Goal: Information Seeking & Learning: Learn about a topic

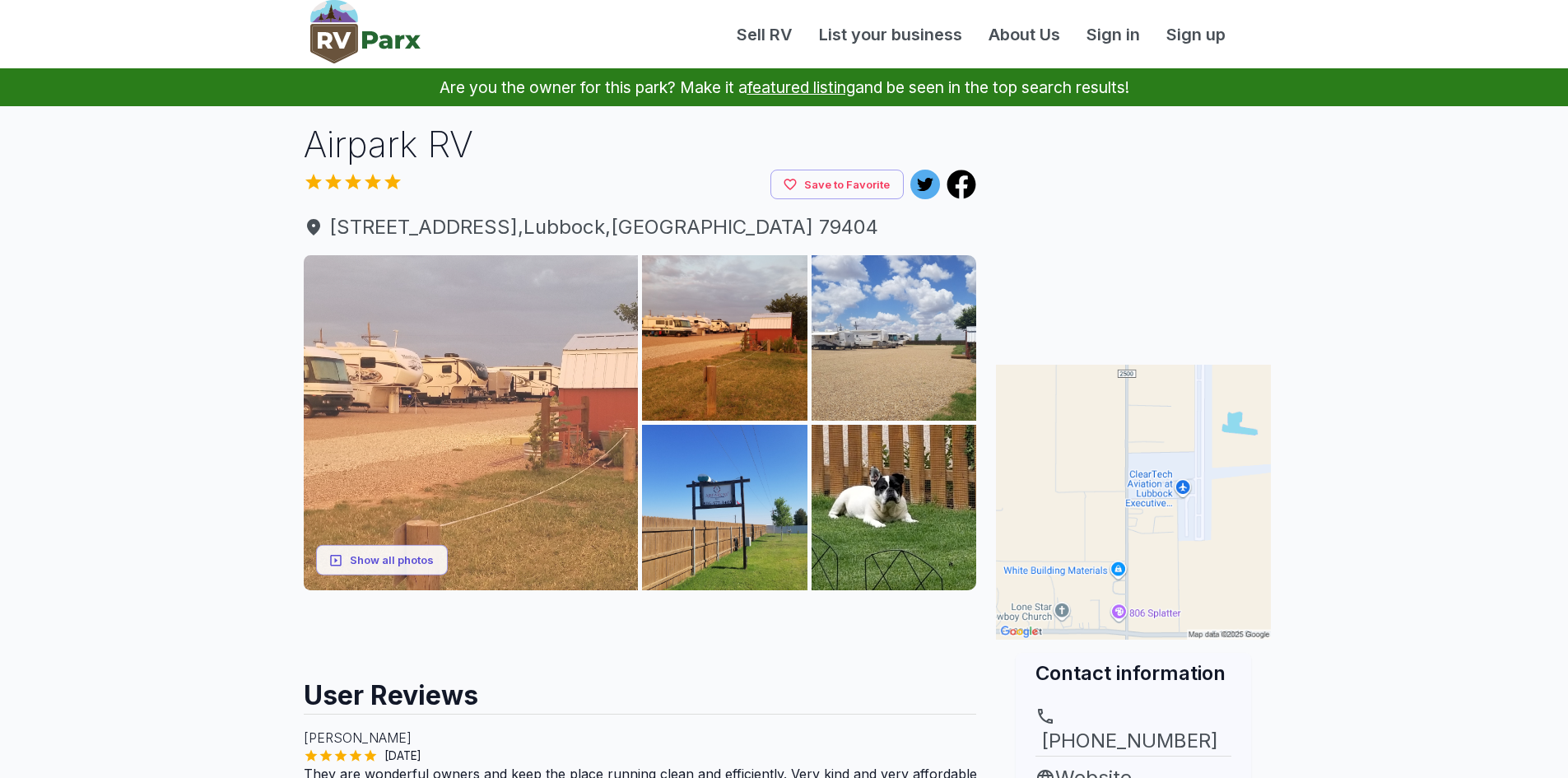
click at [390, 388] on img at bounding box center [471, 423] width 335 height 335
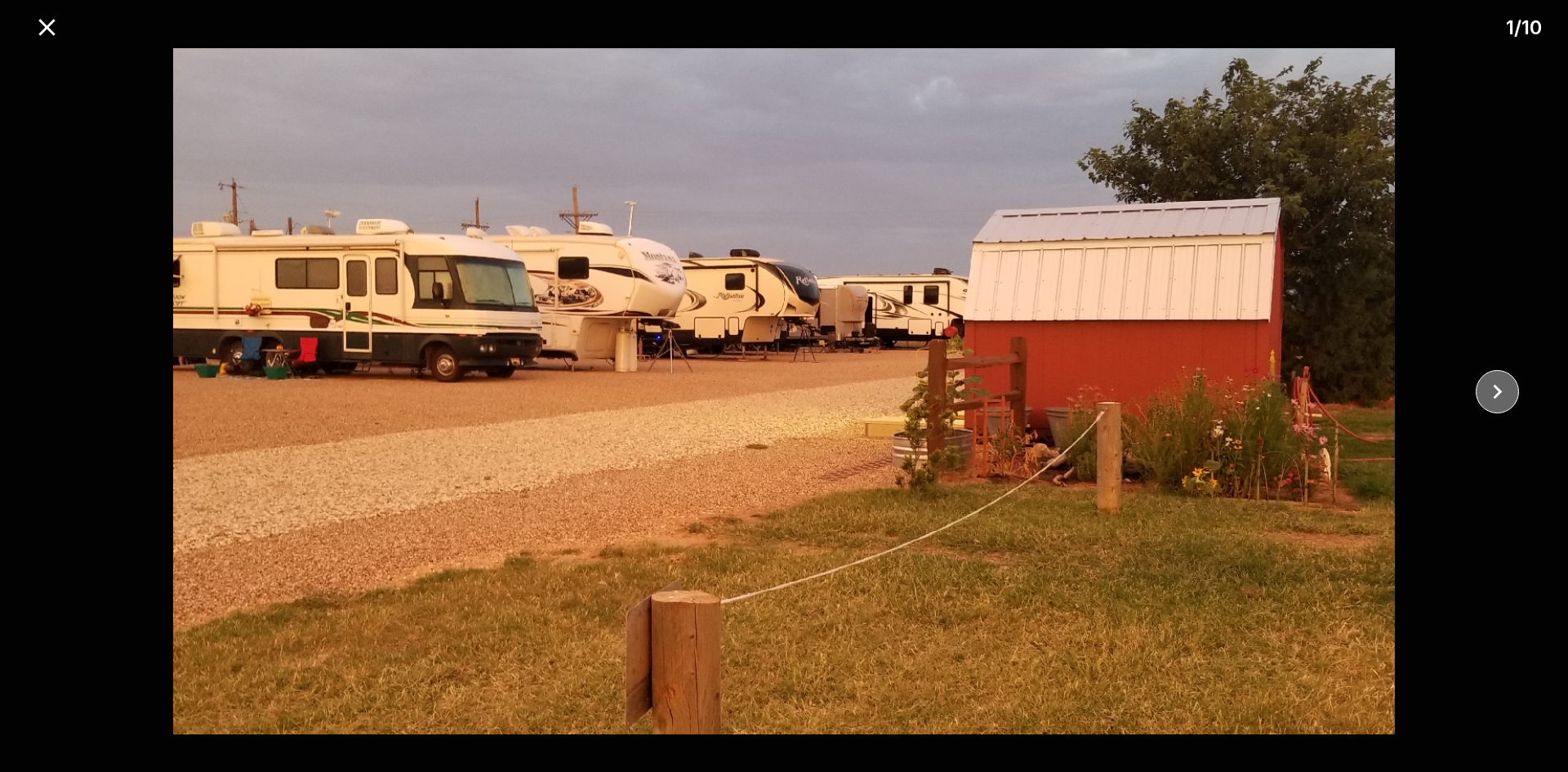
click at [1484, 394] on icon "close" at bounding box center [1497, 391] width 28 height 28
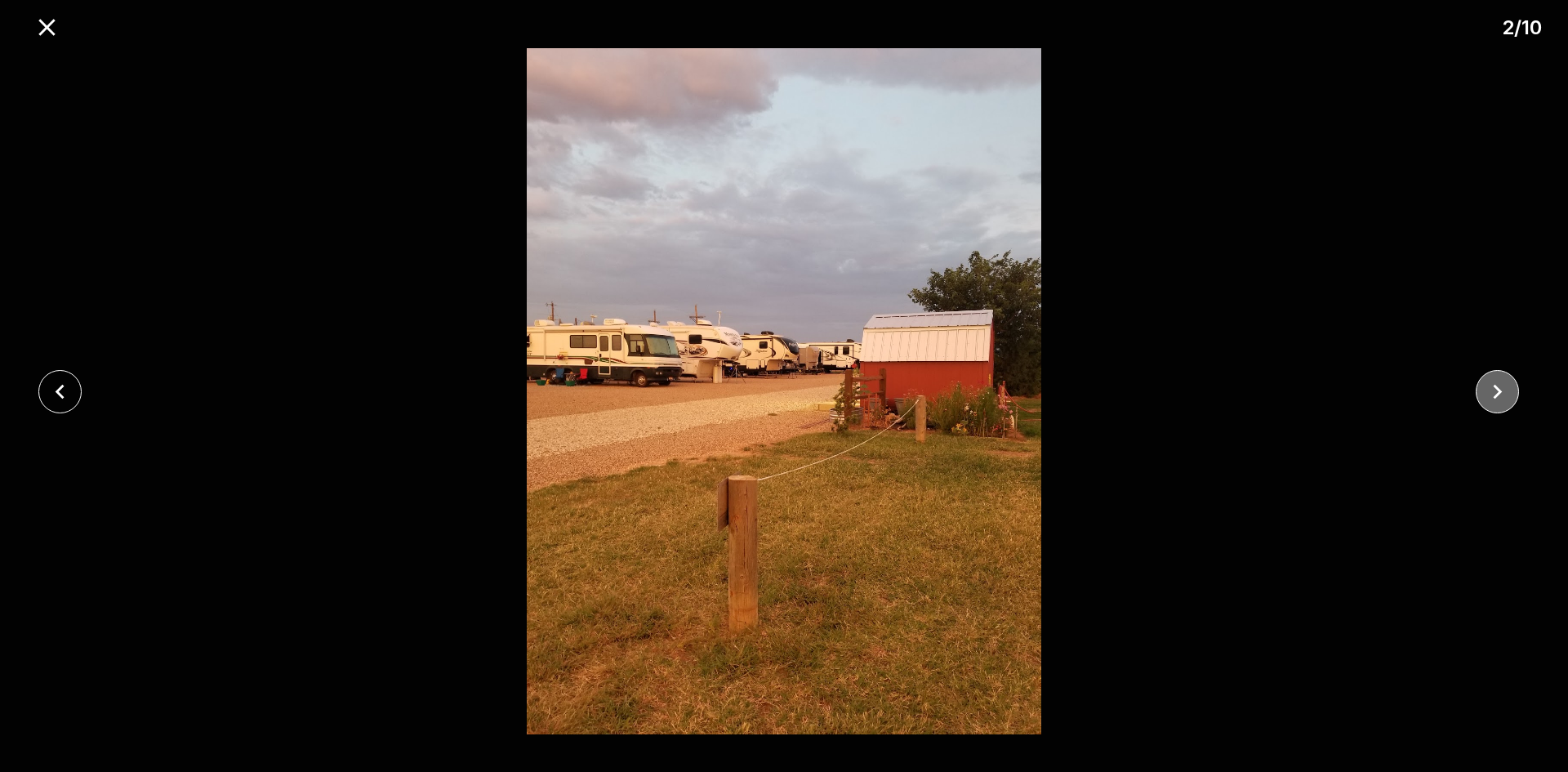
click at [1484, 394] on icon "close" at bounding box center [1497, 391] width 28 height 28
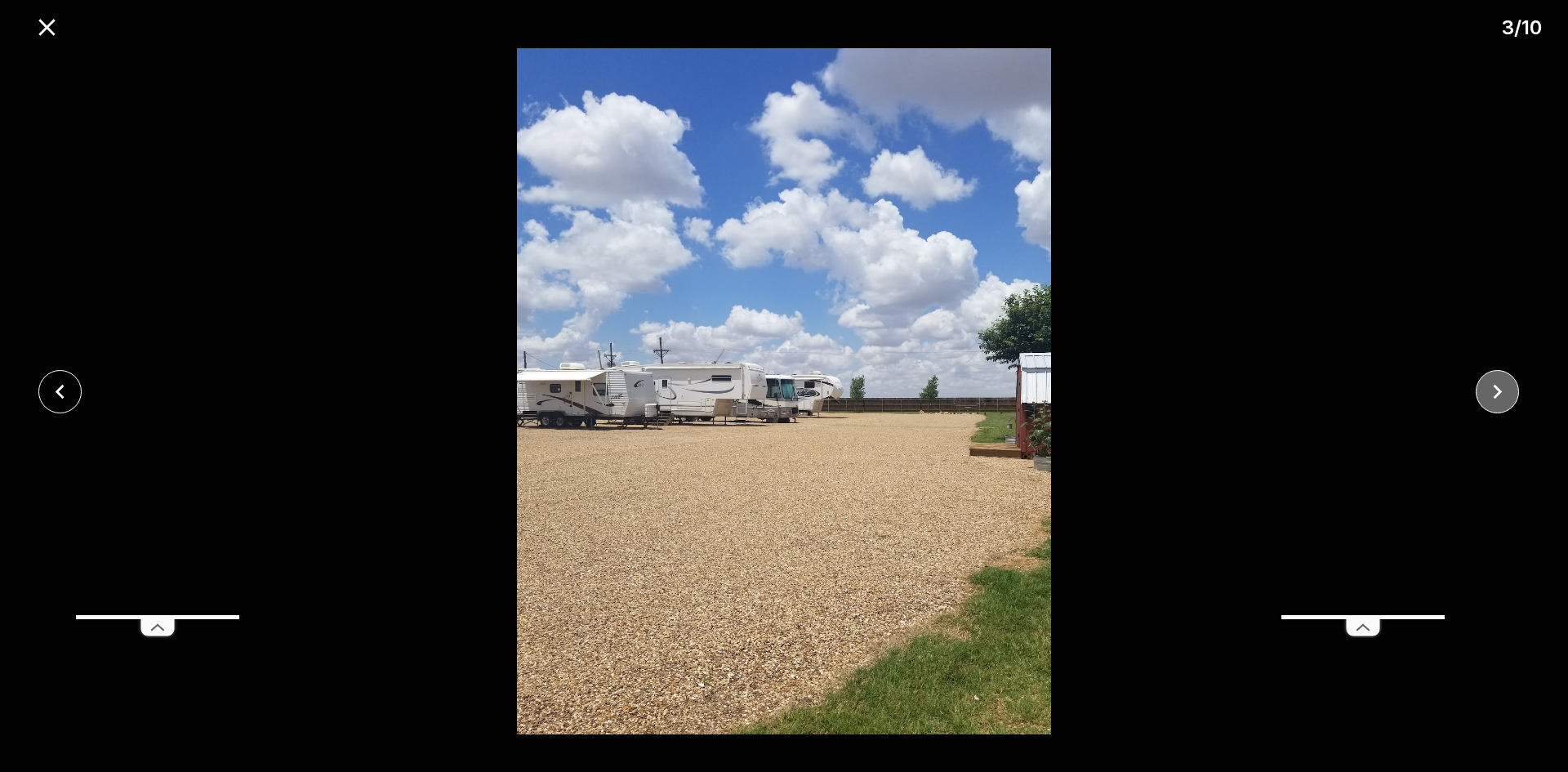
click at [1484, 394] on icon "close" at bounding box center [1497, 391] width 28 height 28
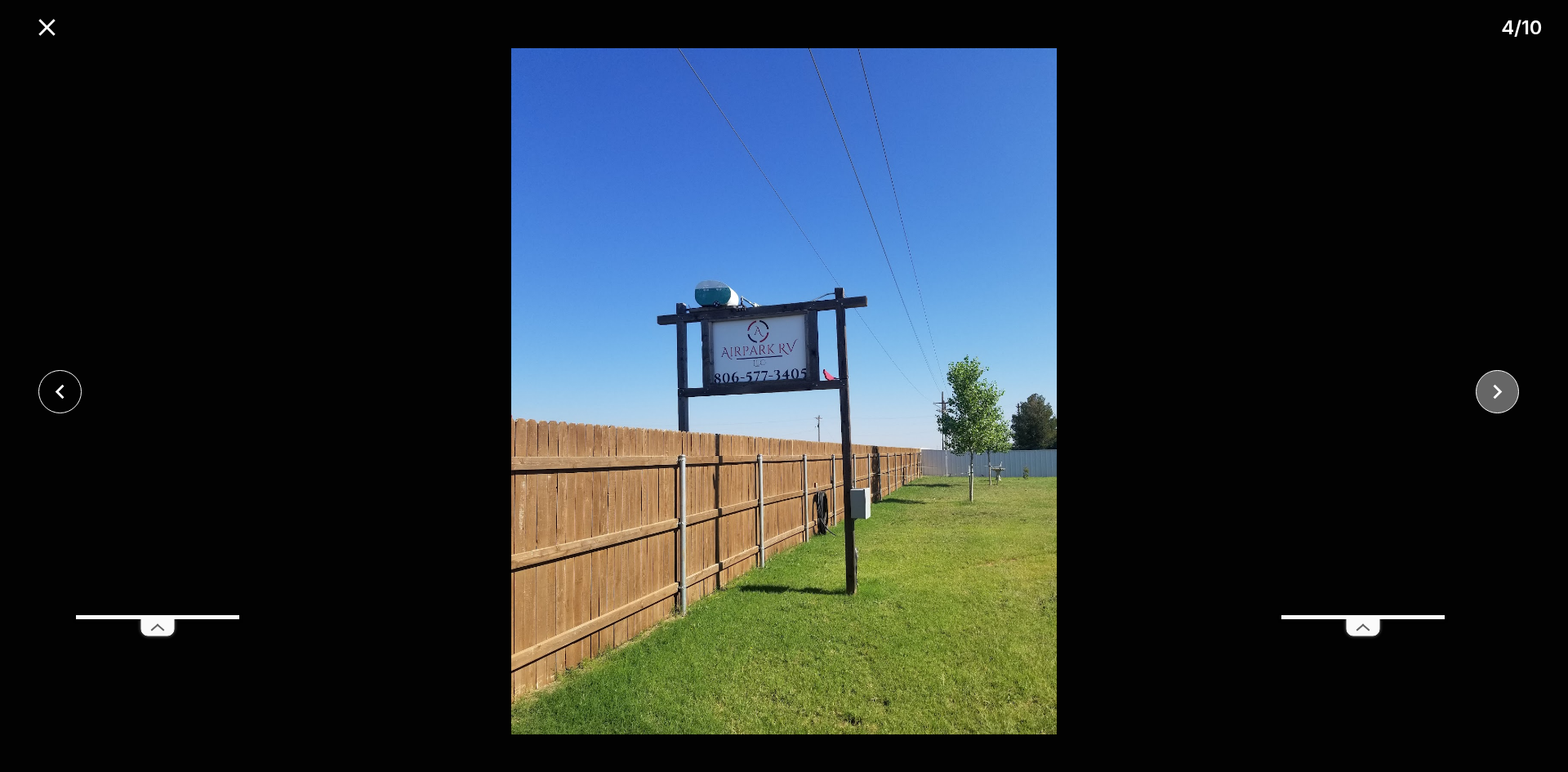
click at [1484, 394] on icon "close" at bounding box center [1497, 391] width 28 height 28
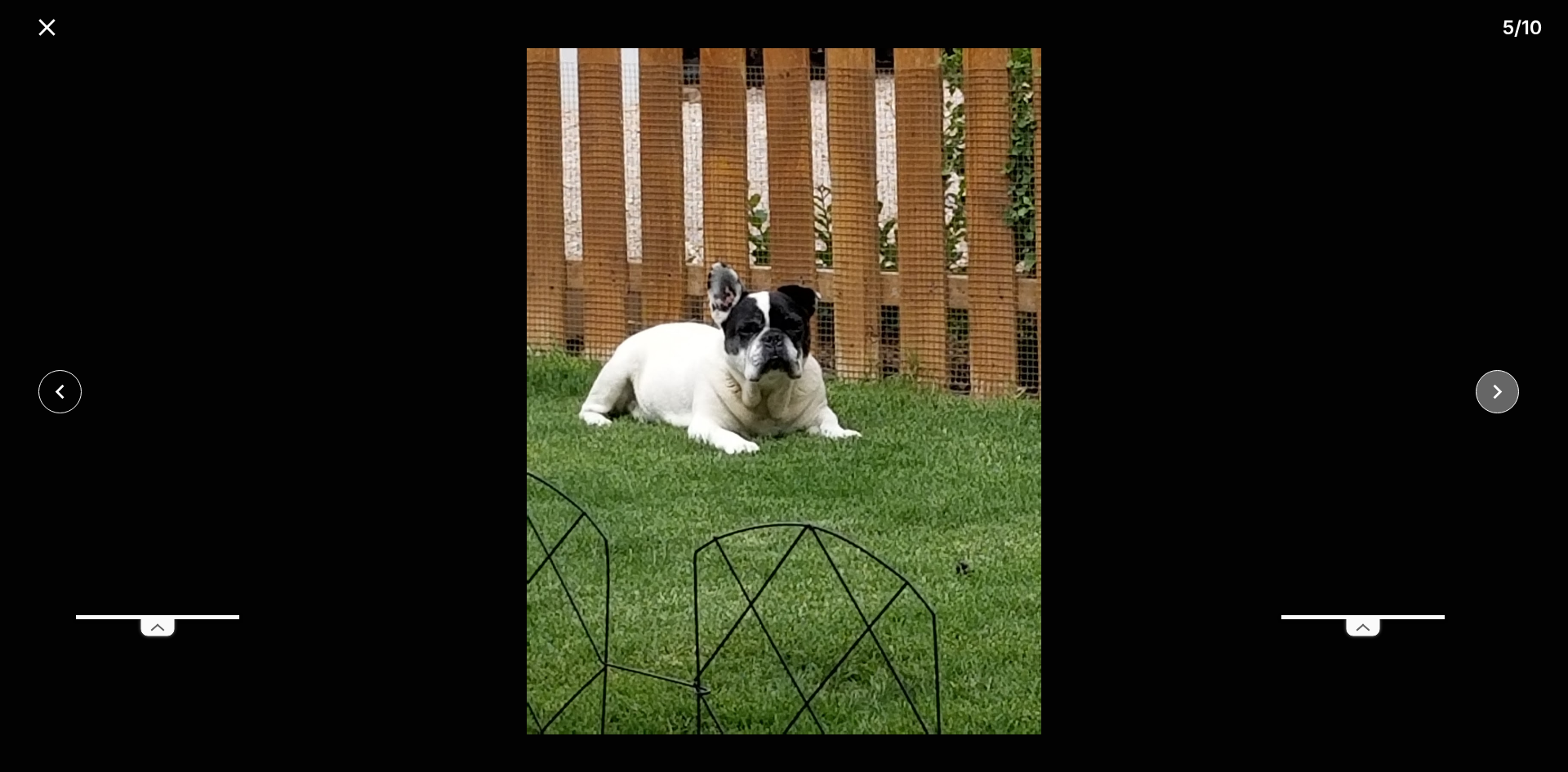
click at [1484, 394] on icon "close" at bounding box center [1497, 391] width 28 height 28
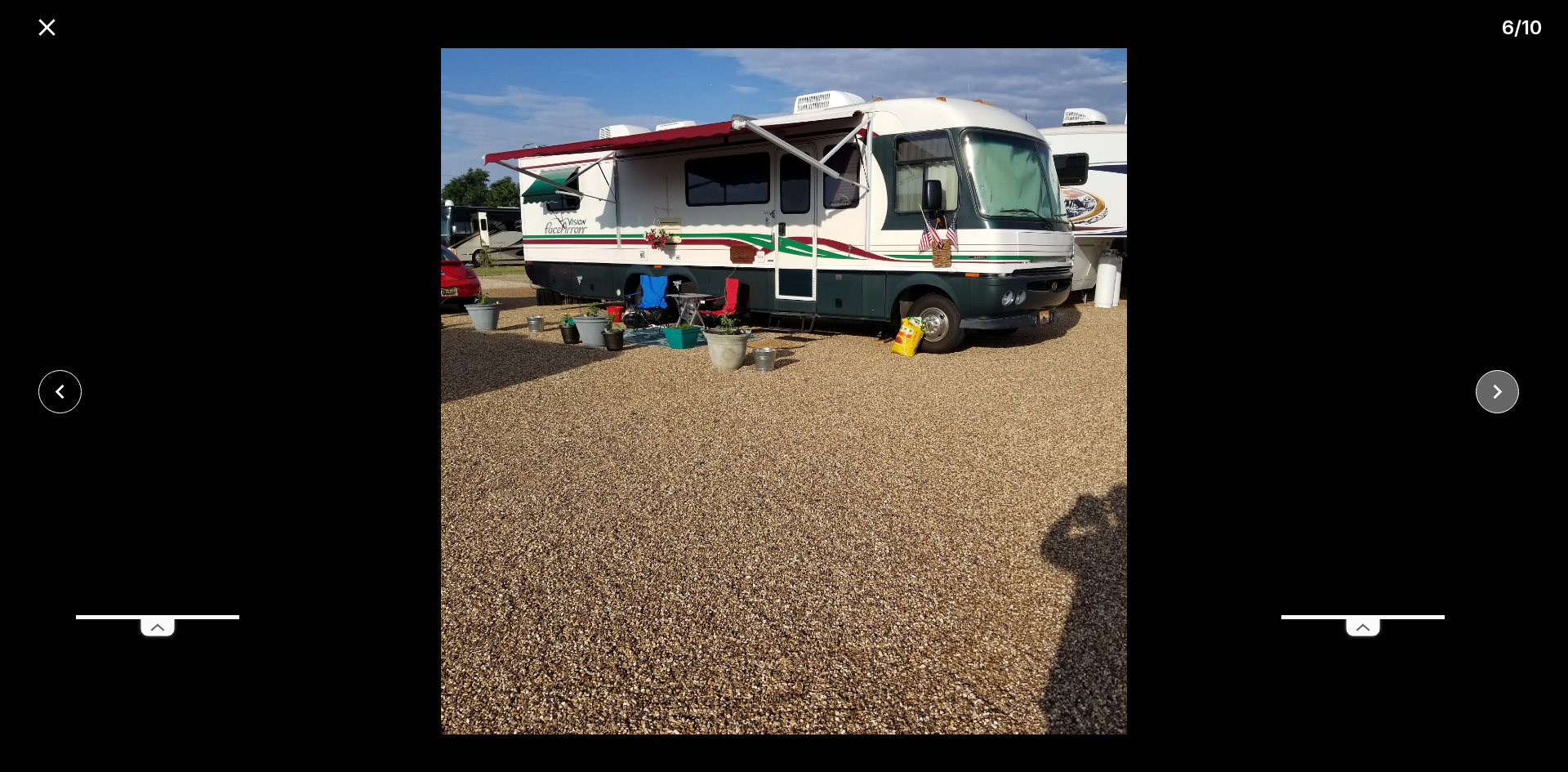
click at [1484, 394] on icon "close" at bounding box center [1497, 391] width 28 height 28
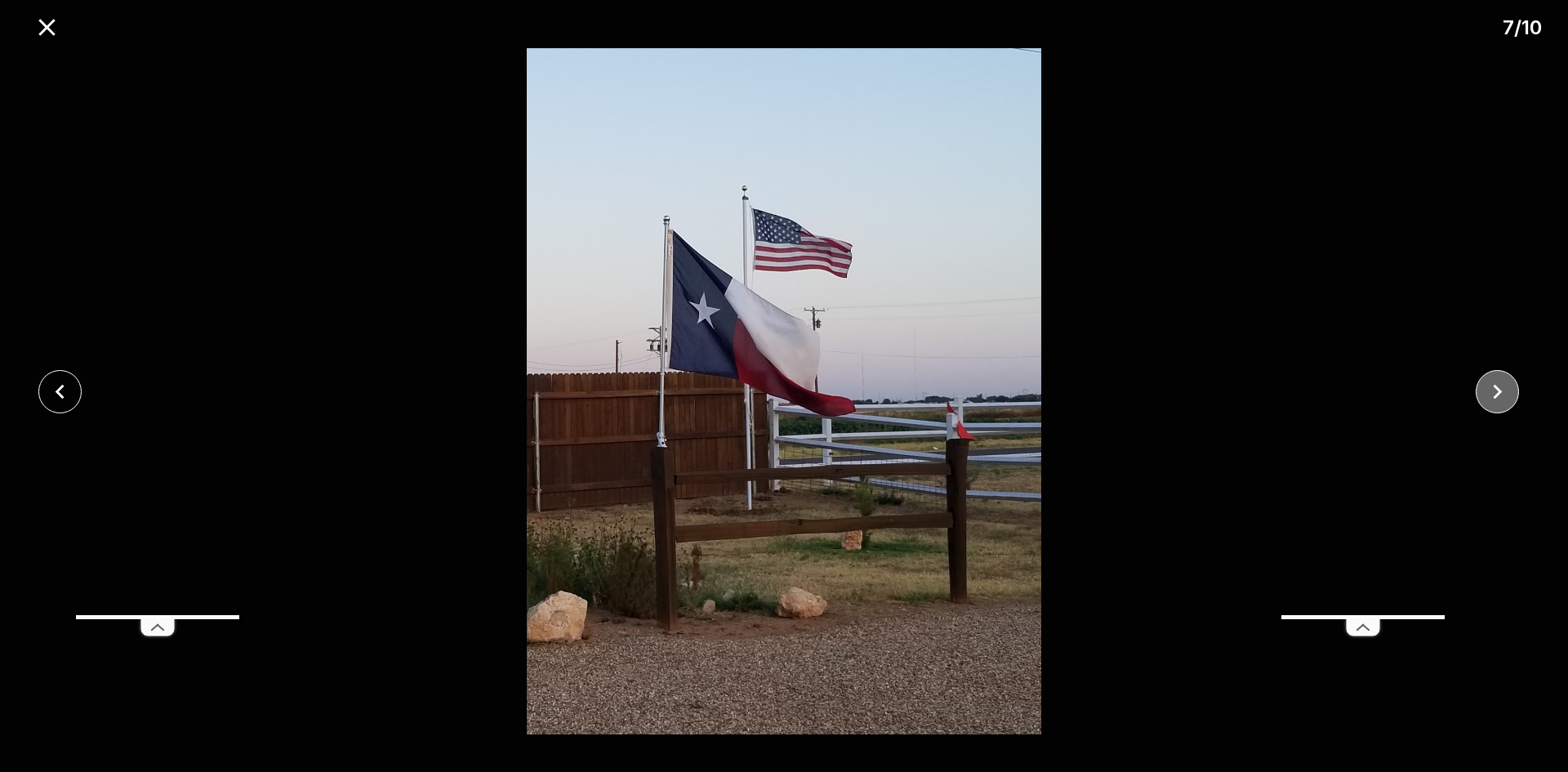
click at [1484, 394] on icon "close" at bounding box center [1497, 391] width 28 height 28
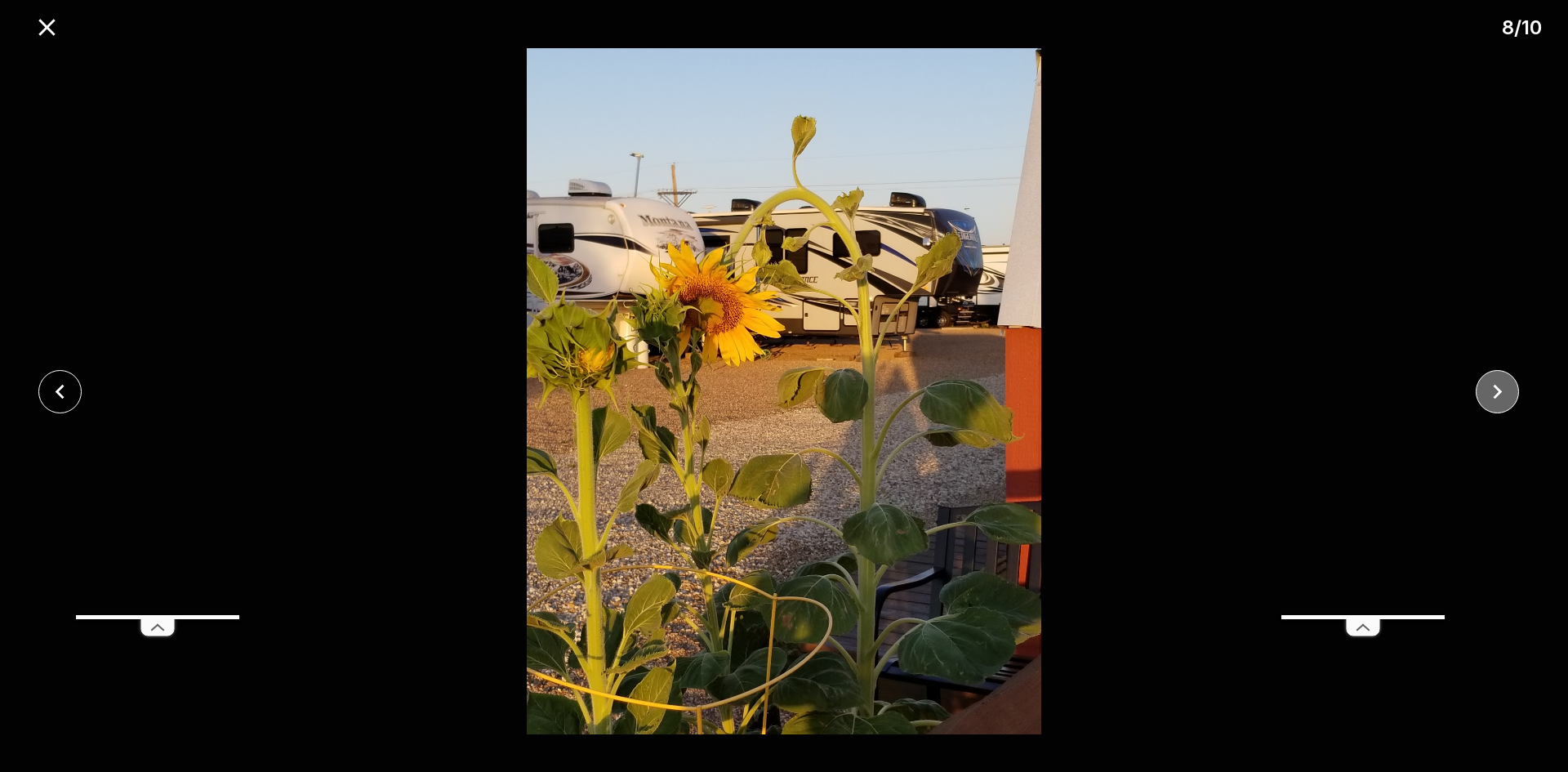
click at [1484, 394] on icon "close" at bounding box center [1497, 391] width 28 height 28
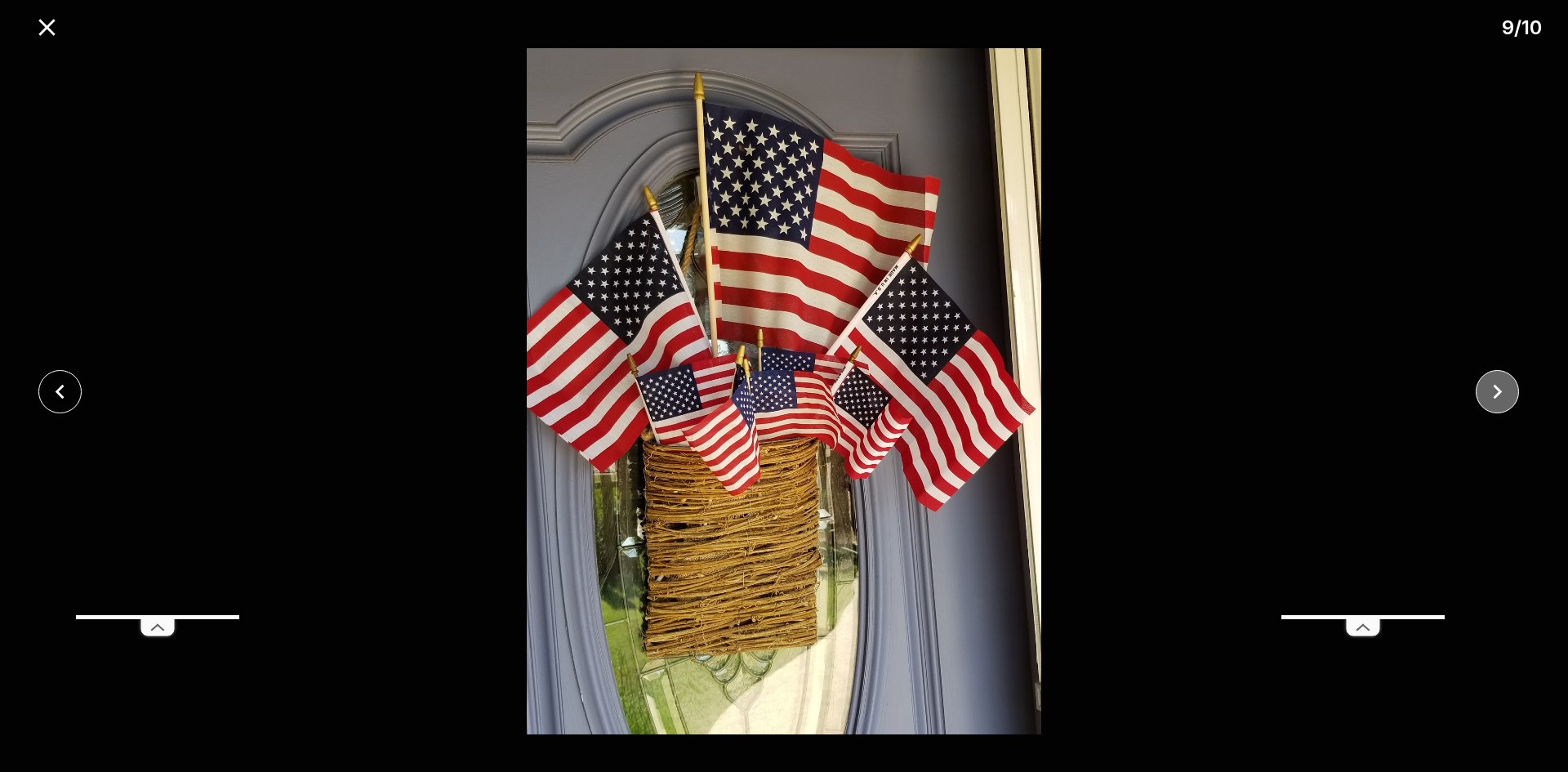
click at [1484, 394] on icon "close" at bounding box center [1497, 391] width 28 height 28
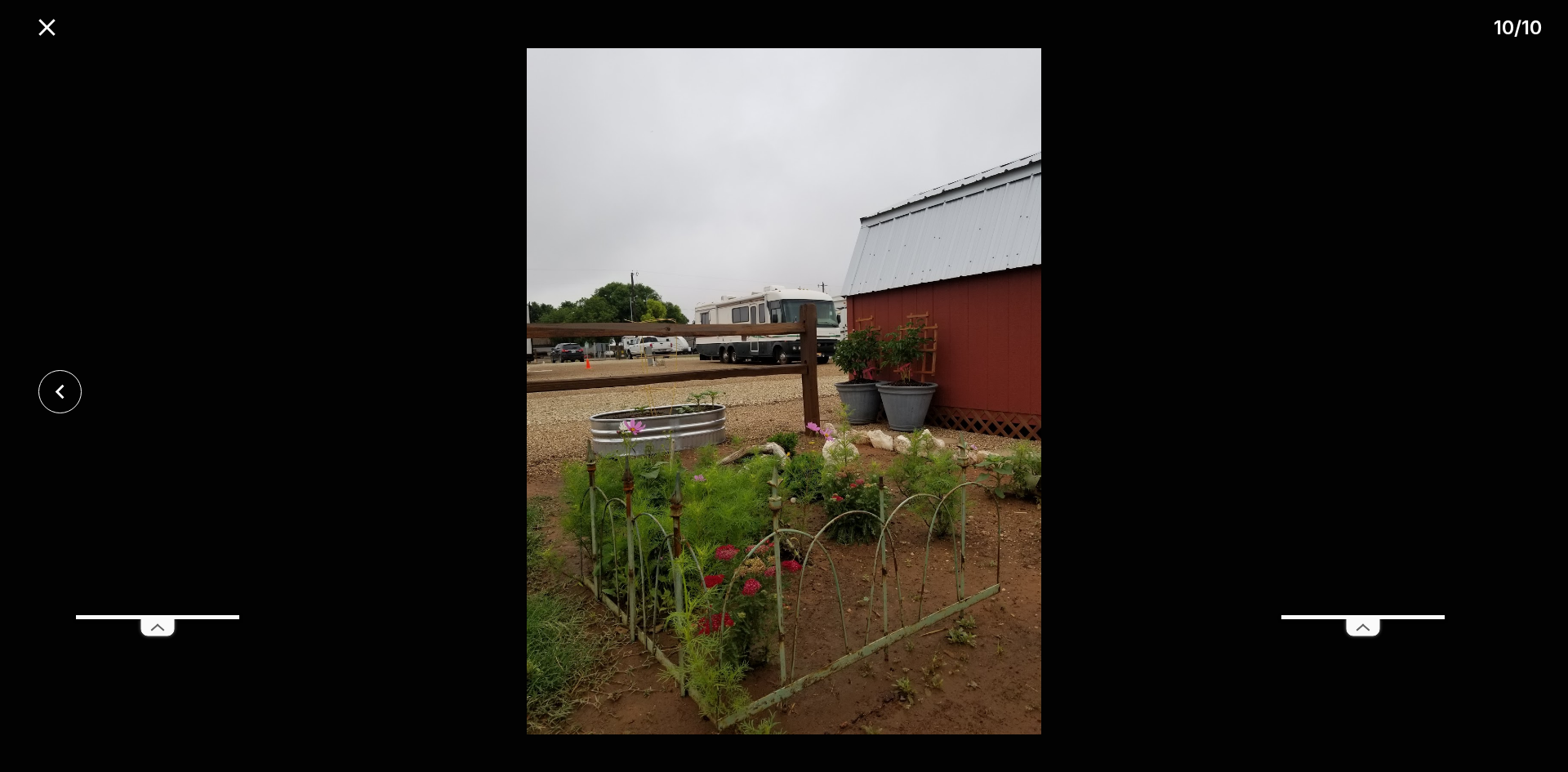
click at [1484, 394] on div at bounding box center [784, 391] width 1568 height 686
click at [51, 27] on icon "close" at bounding box center [46, 27] width 28 height 28
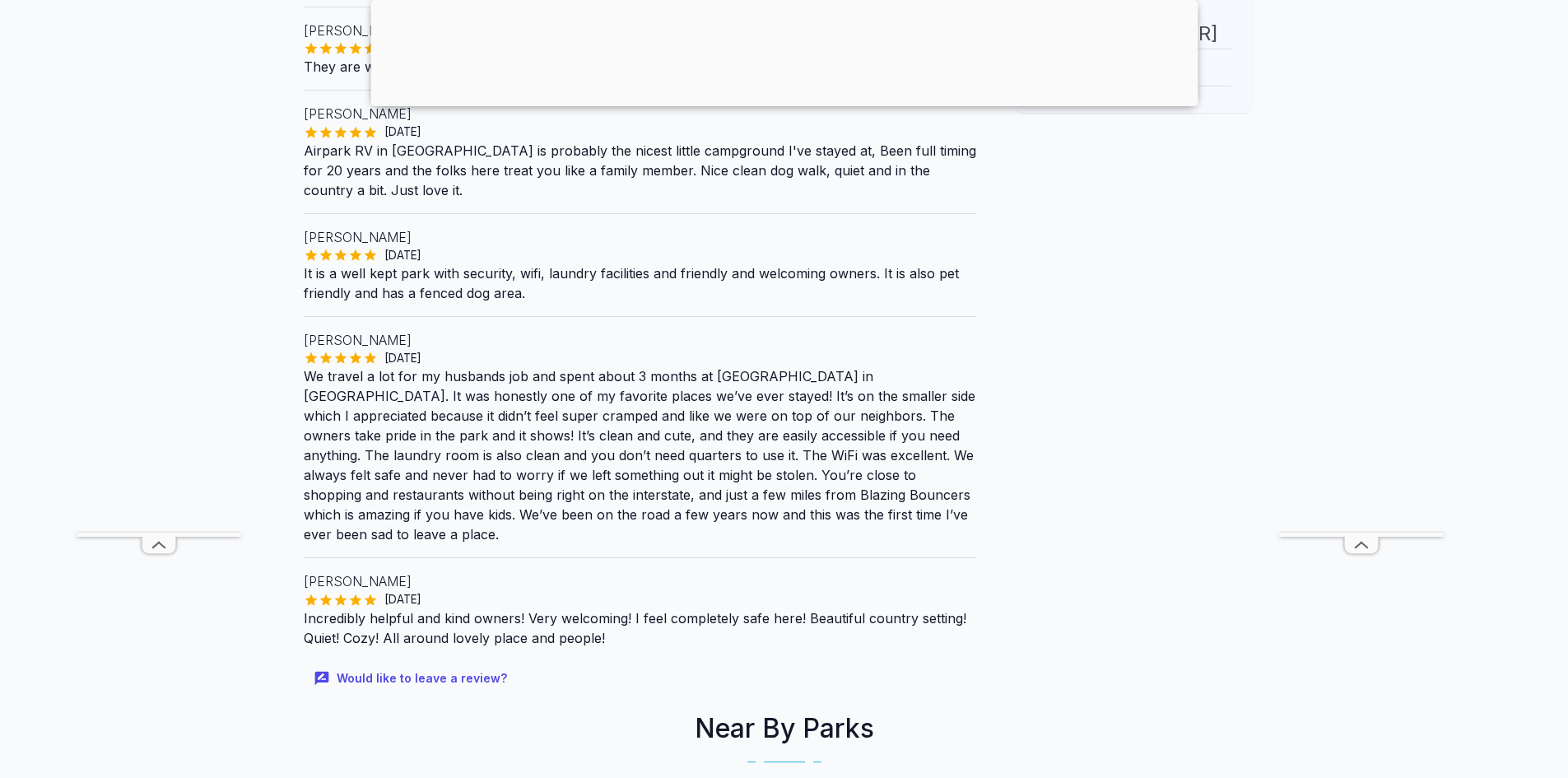
scroll to position [658, 0]
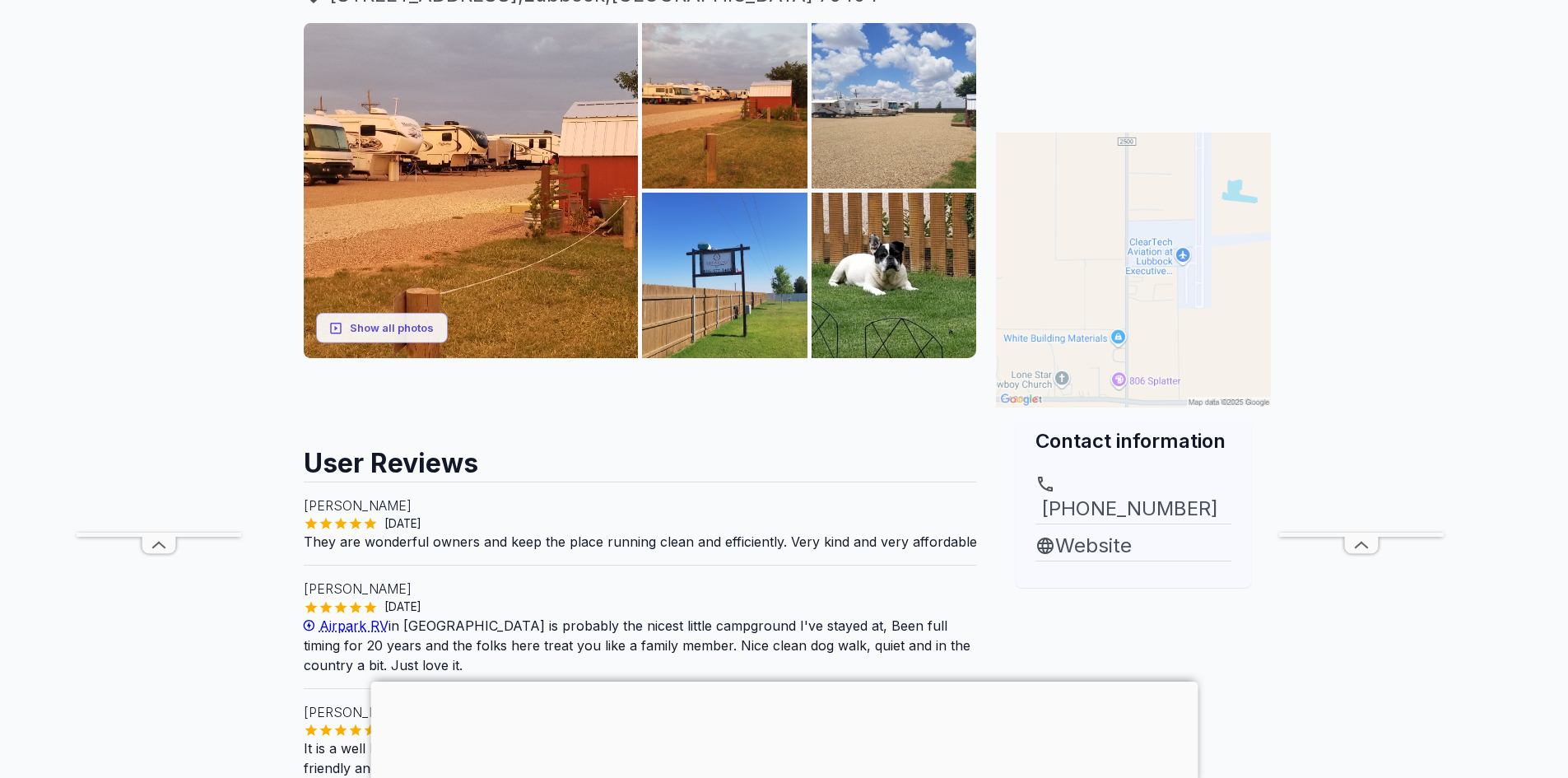
scroll to position [82, 0]
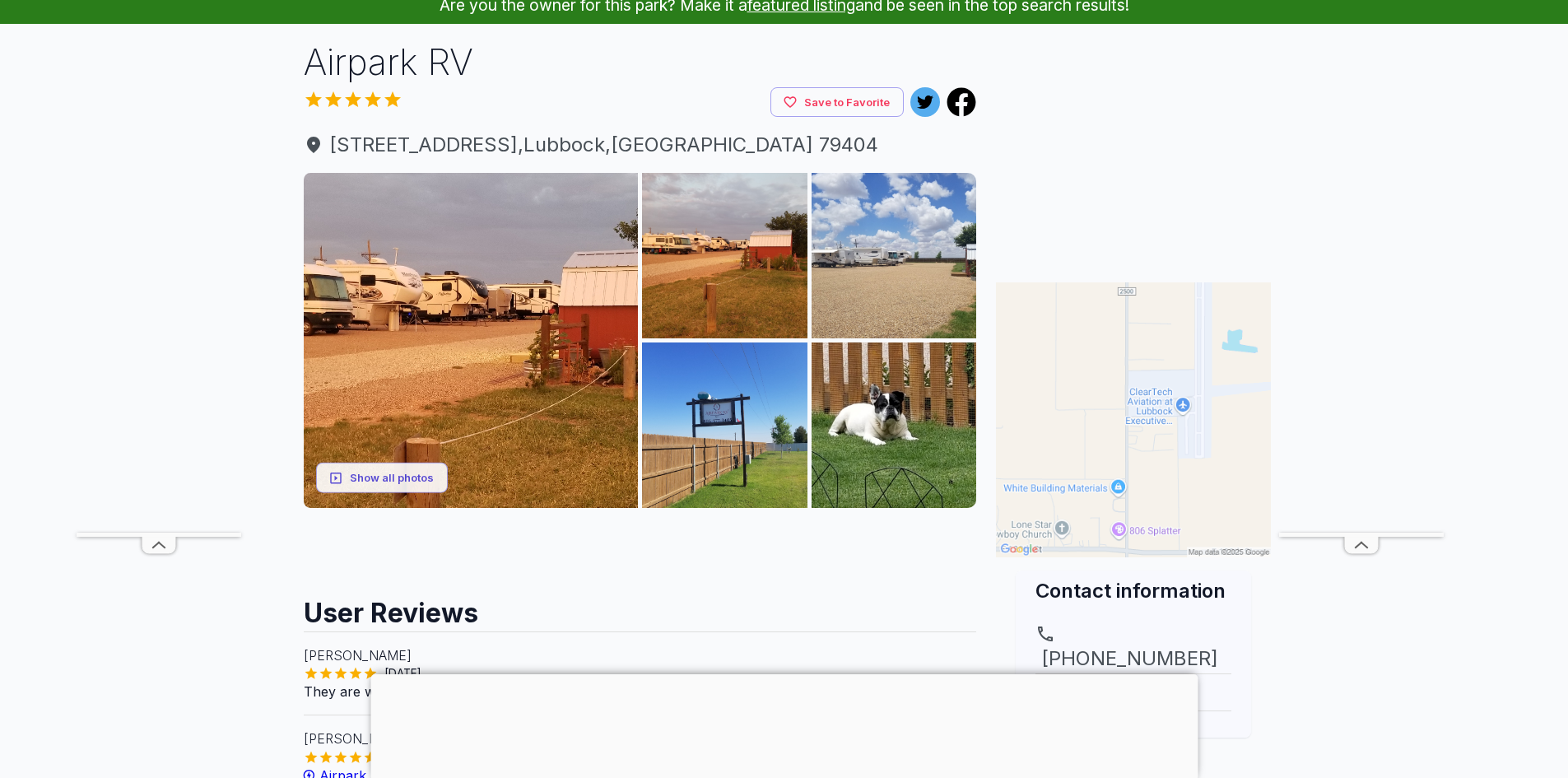
click at [1085, 320] on img at bounding box center [1133, 420] width 275 height 275
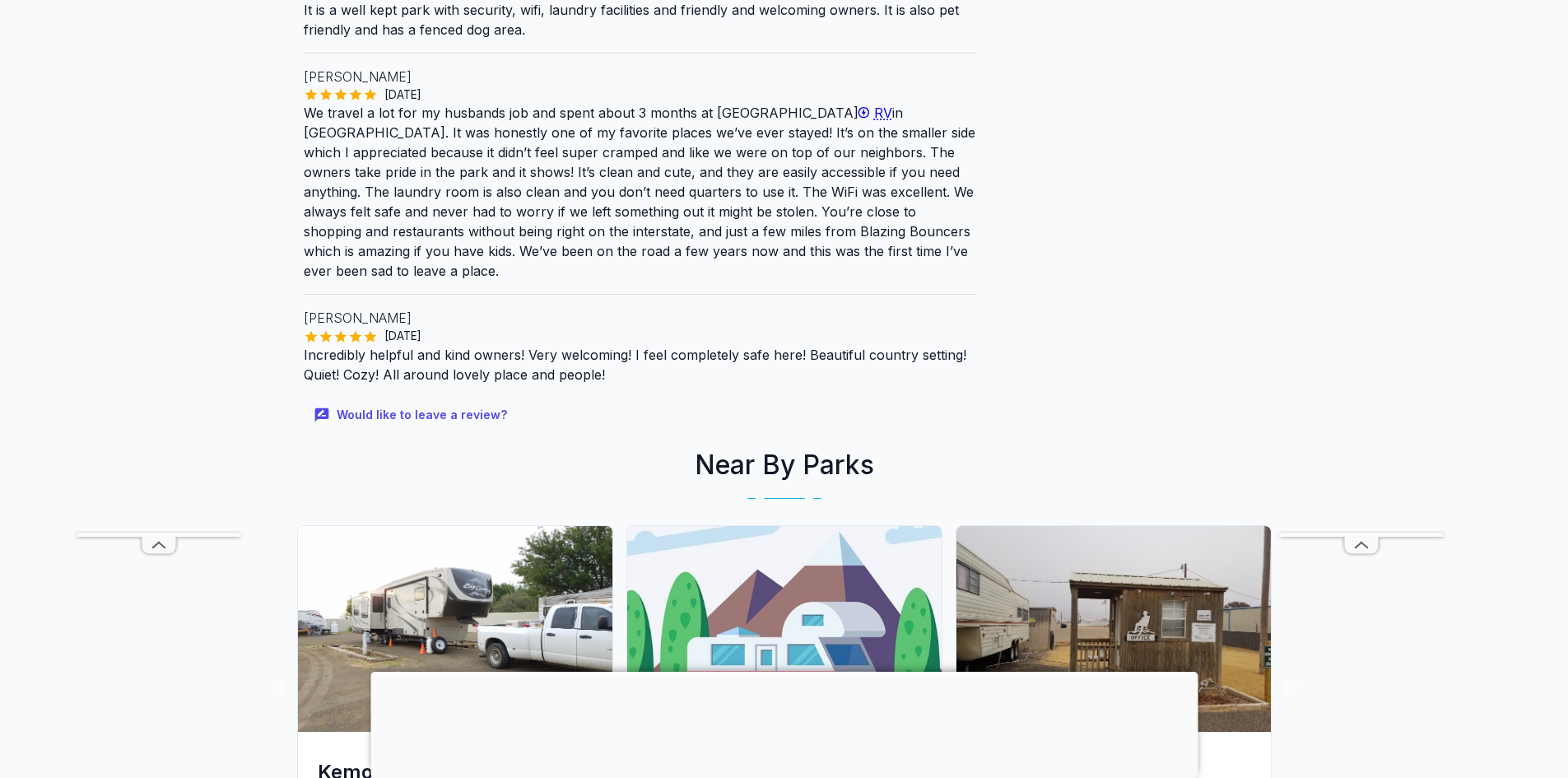
scroll to position [1234, 0]
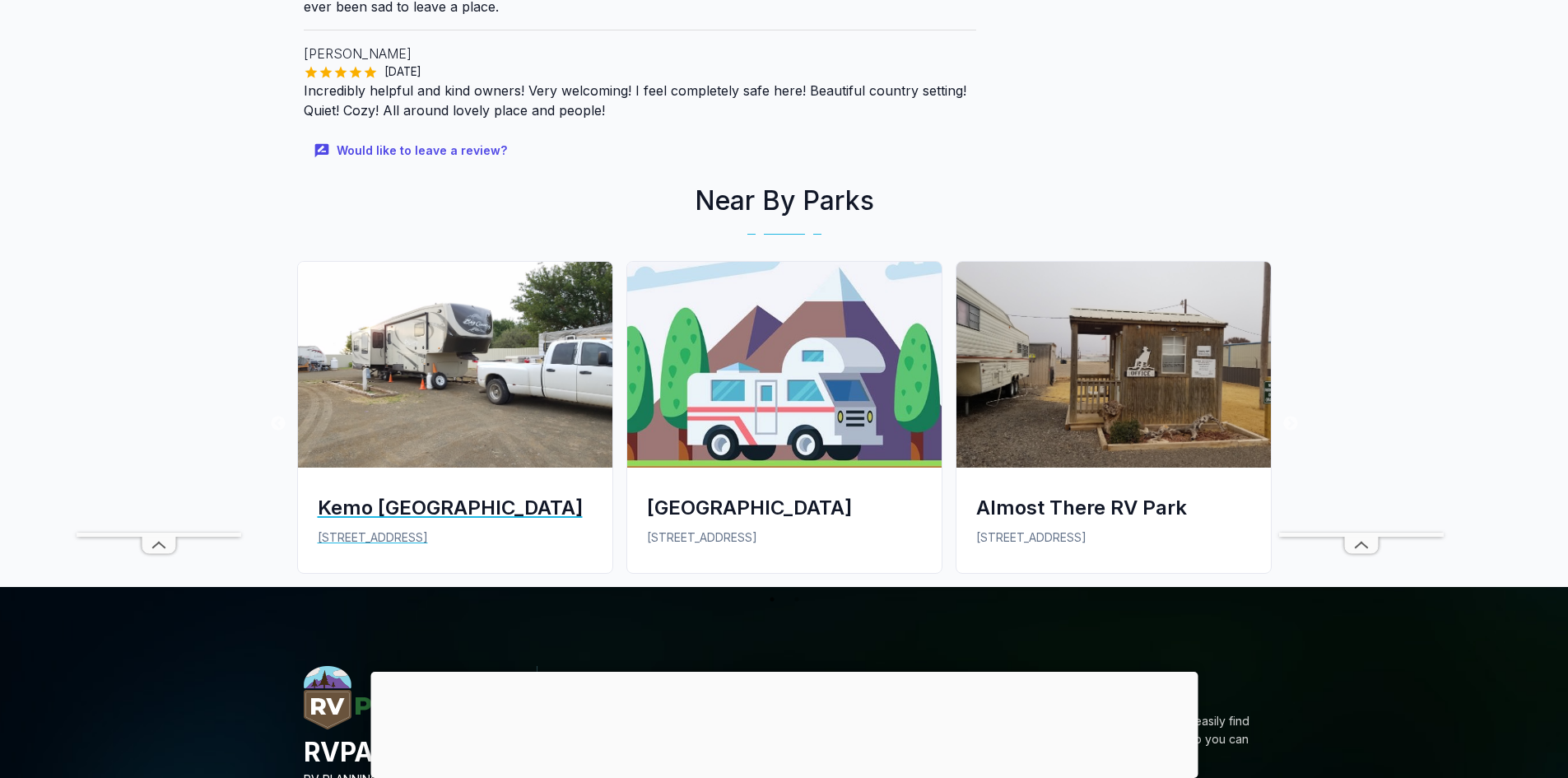
click at [525, 353] on img at bounding box center [455, 364] width 315 height 206
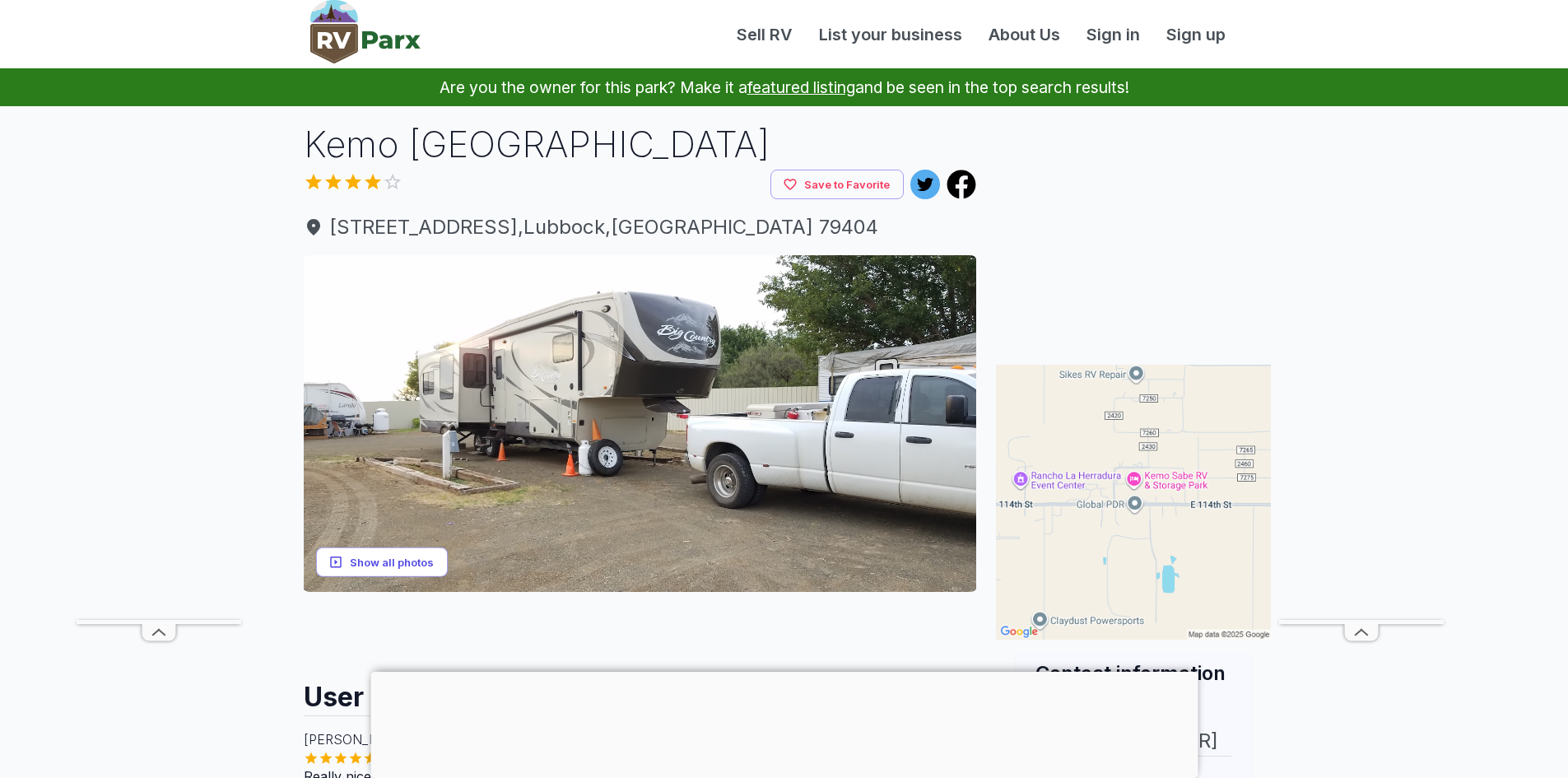
click at [405, 559] on button "Show all photos" at bounding box center [381, 561] width 132 height 31
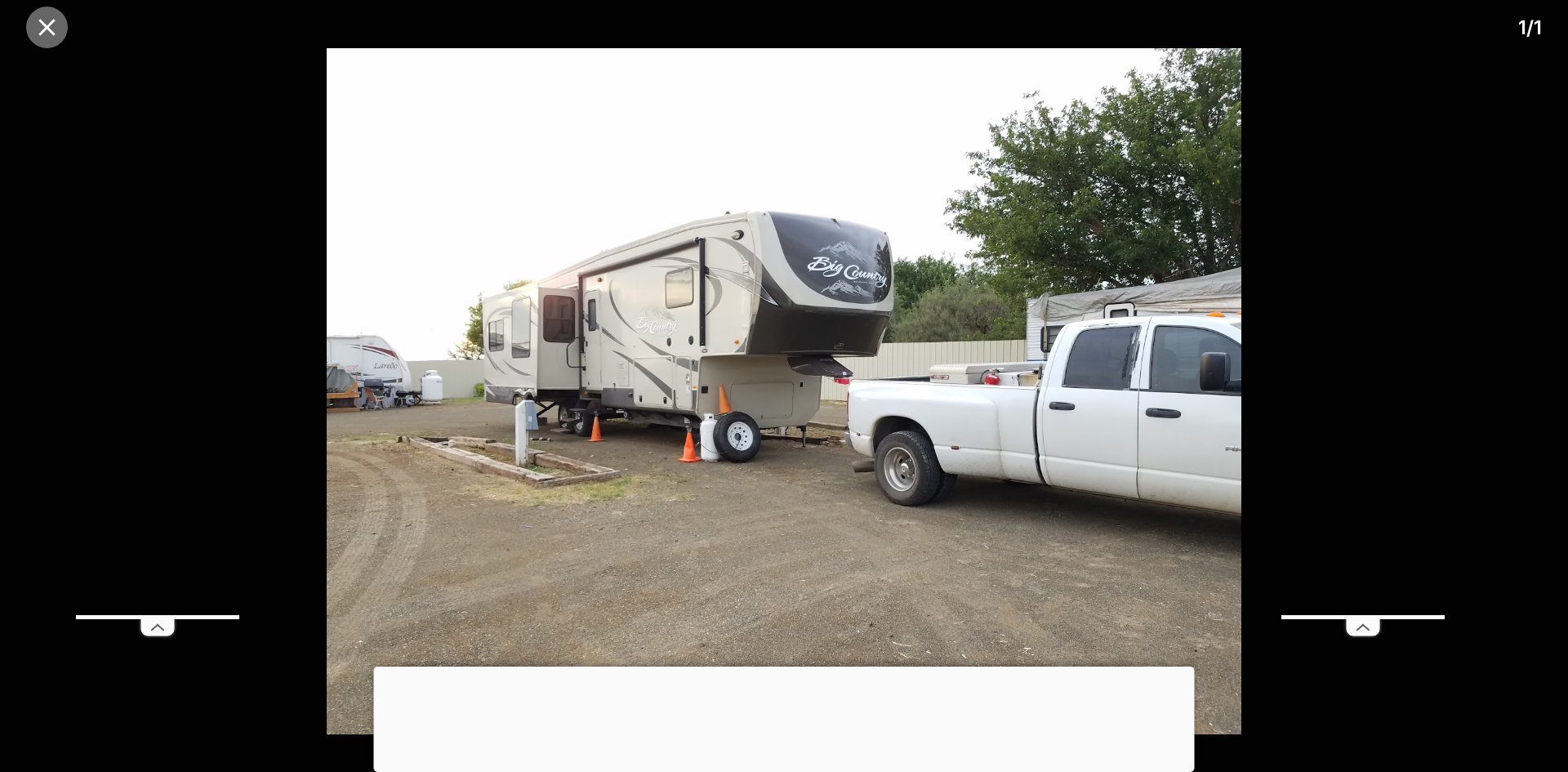
click at [48, 21] on icon "close" at bounding box center [46, 27] width 28 height 28
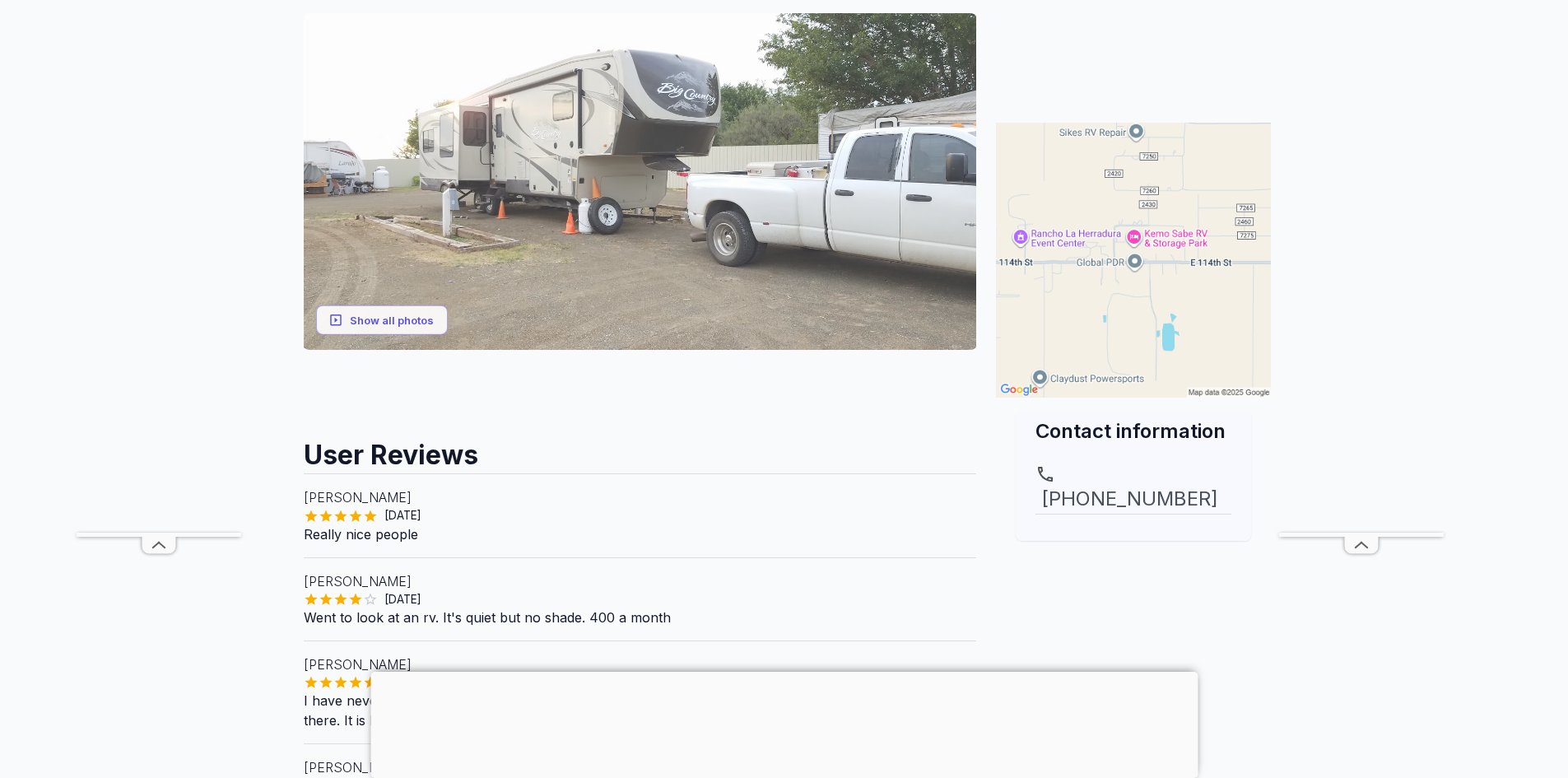
scroll to position [246, 0]
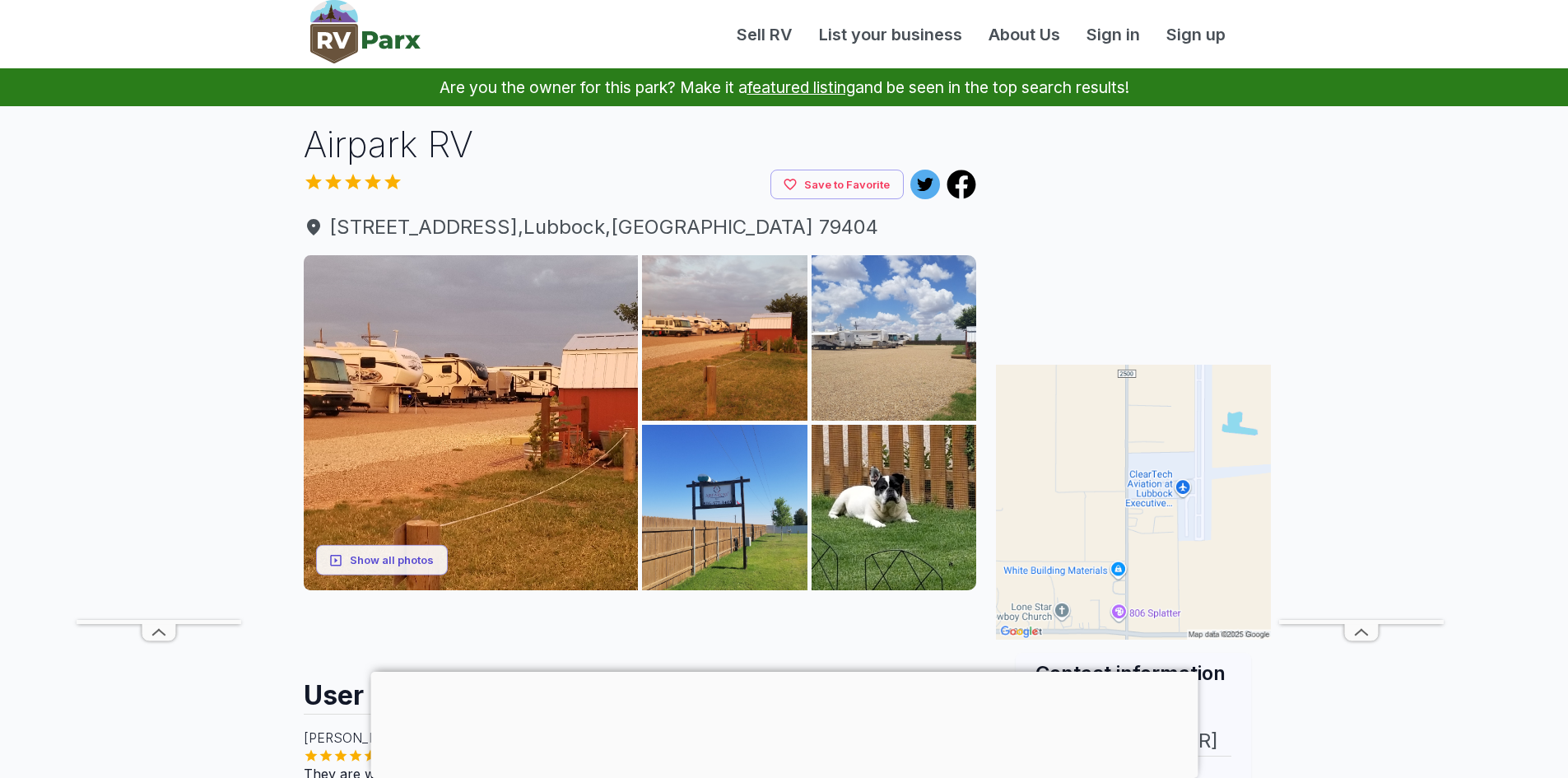
scroll to position [82, 0]
